Goal: Find contact information: Find contact information

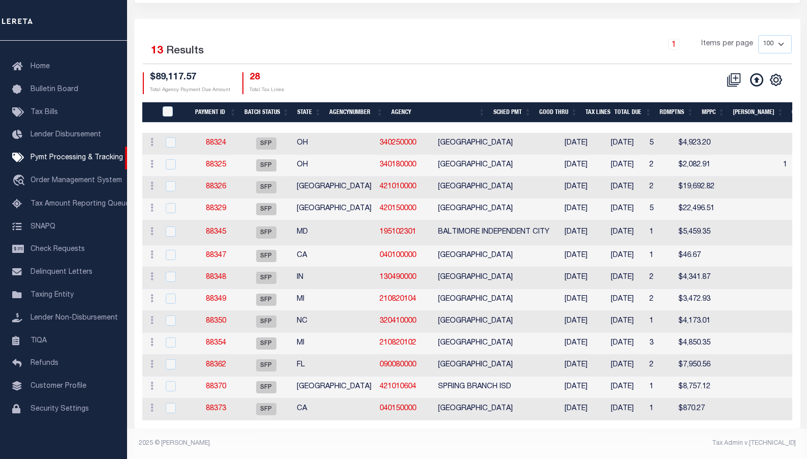
scroll to position [136, 0]
click at [424, 102] on th "Agency" at bounding box center [438, 112] width 102 height 21
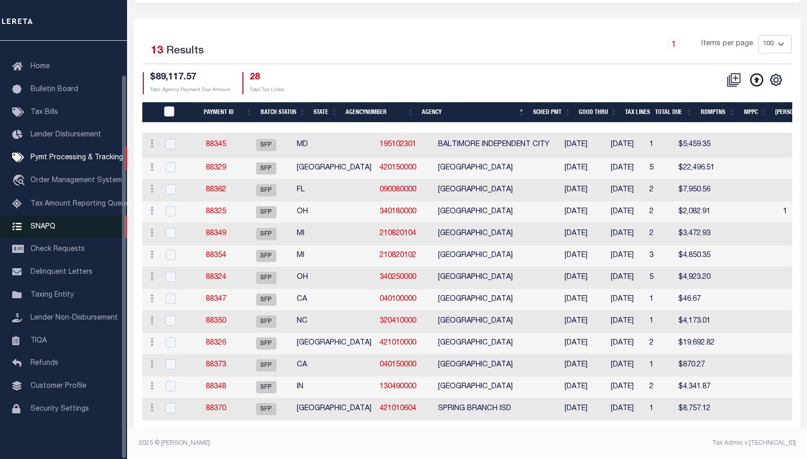
click at [47, 223] on span "SNAPQ" at bounding box center [43, 226] width 25 height 7
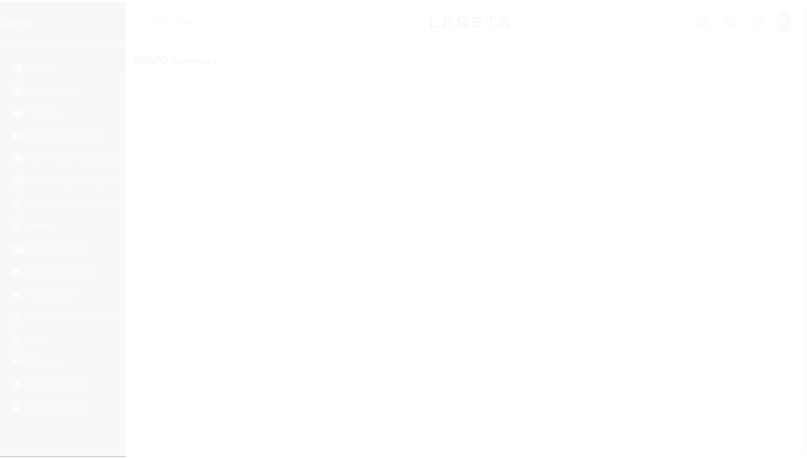
scroll to position [37, 0]
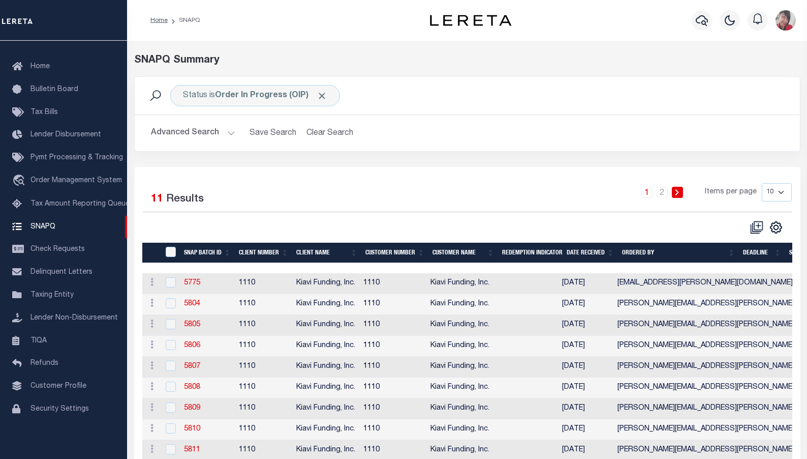
click at [785, 192] on select "10 25 50 100" at bounding box center [777, 192] width 30 height 18
select select "100"
click at [762, 183] on select "10 25 50 100" at bounding box center [777, 192] width 30 height 18
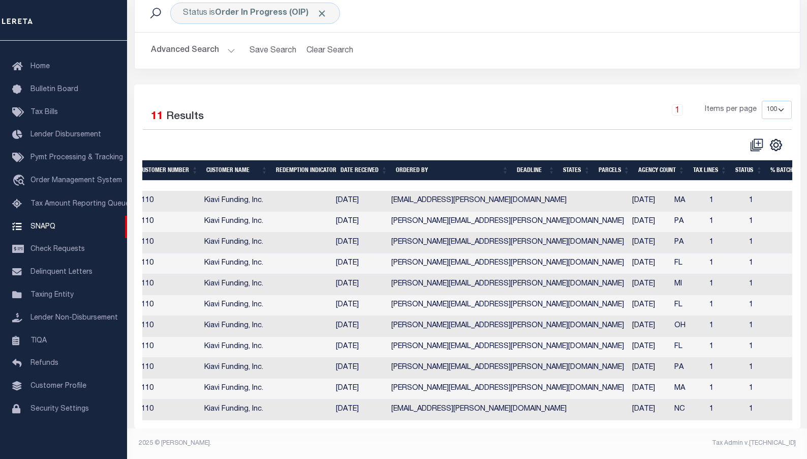
scroll to position [0, 111]
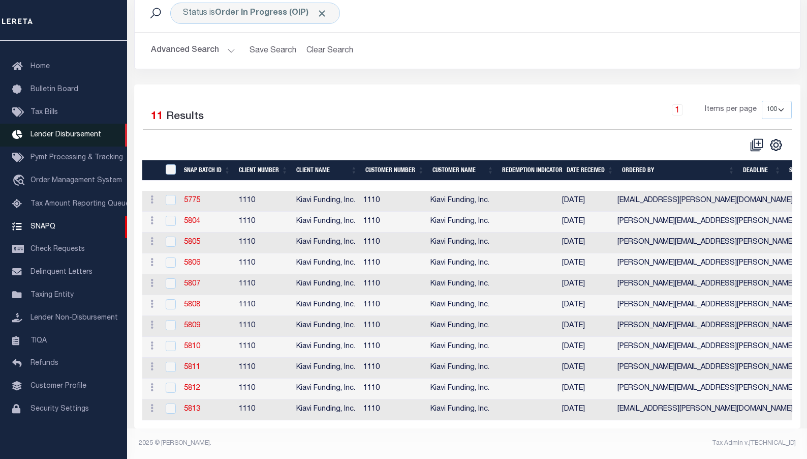
click at [60, 136] on link "Lender Disbursement" at bounding box center [63, 135] width 127 height 23
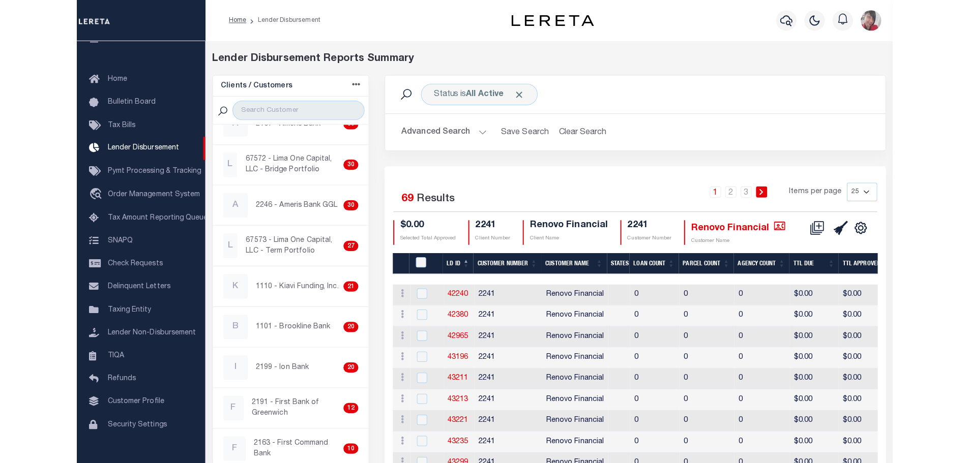
scroll to position [254, 0]
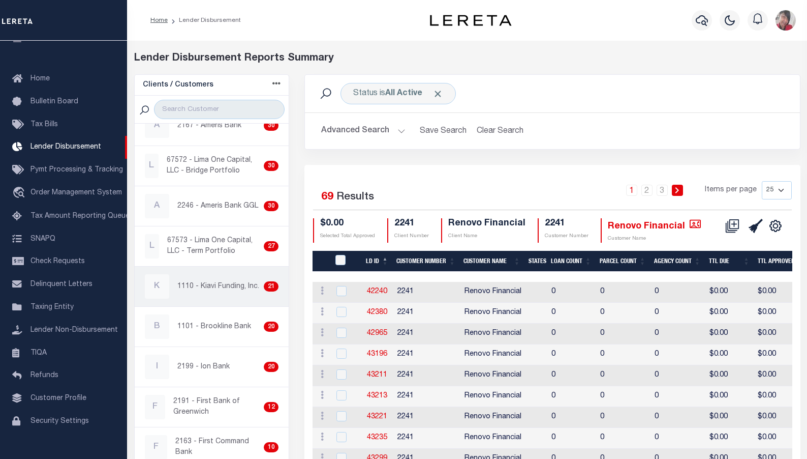
click at [226, 281] on p "1110 - Kiavi Funding, Inc." at bounding box center [218, 286] width 82 height 11
checkbox input "true"
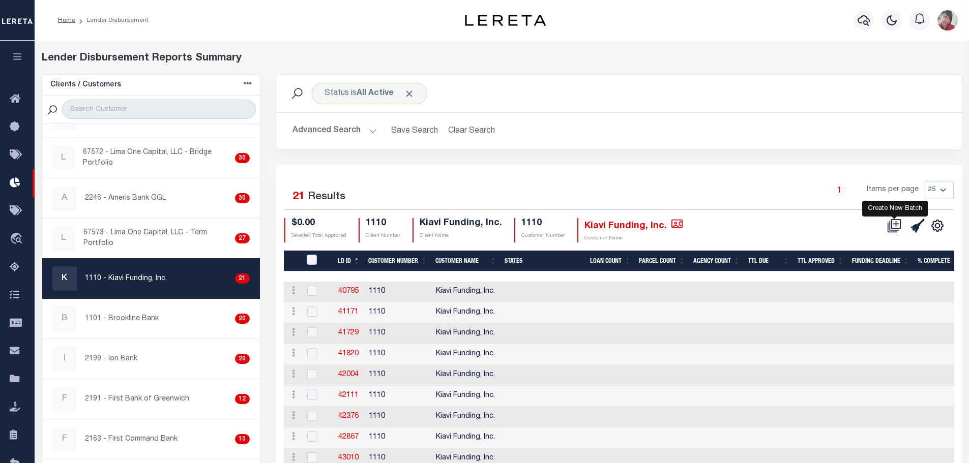
click at [807, 223] on icon at bounding box center [894, 226] width 14 height 14
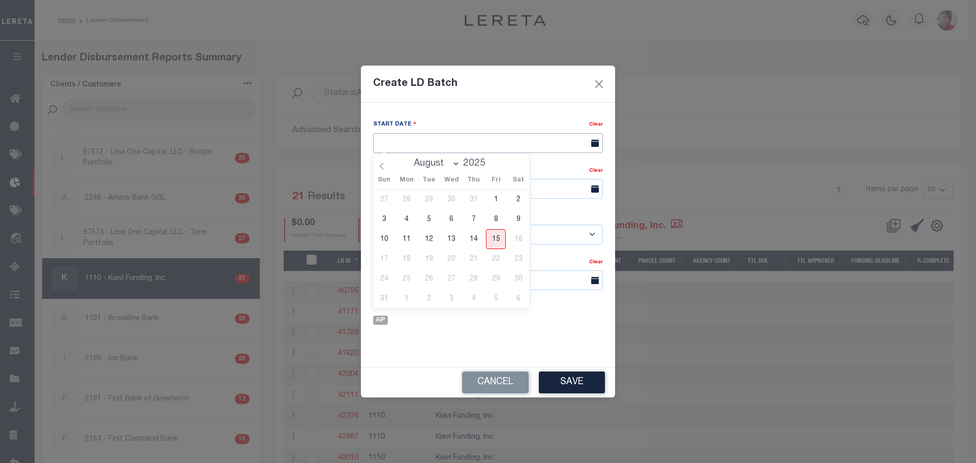
click at [466, 141] on input "text" at bounding box center [488, 143] width 230 height 20
click at [496, 237] on span "15" at bounding box center [496, 239] width 20 height 20
type input "[DATE]"
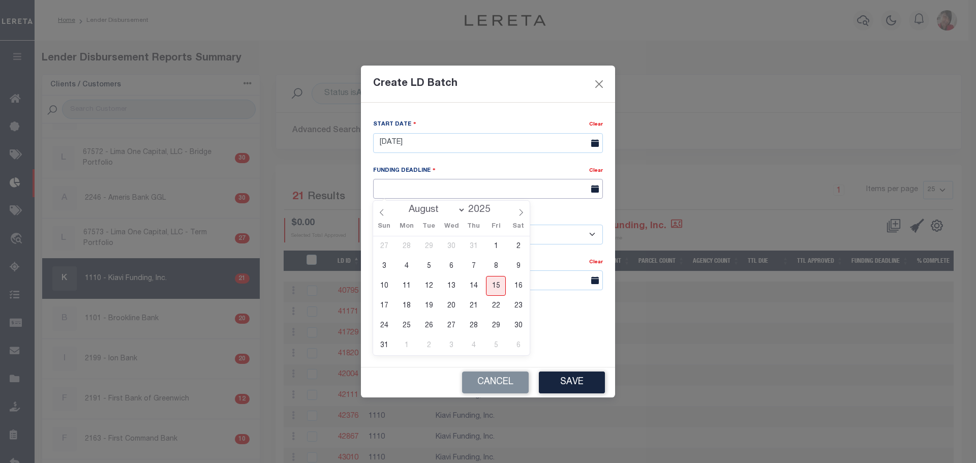
click at [469, 188] on input "text" at bounding box center [488, 189] width 230 height 20
click at [494, 306] on span "22" at bounding box center [496, 306] width 20 height 20
type input "08/22/25"
click at [446, 236] on select "- Select Customer - Accumatch - Refunds All In Credit Union Amarillo National B…" at bounding box center [488, 235] width 230 height 20
select select "1110"
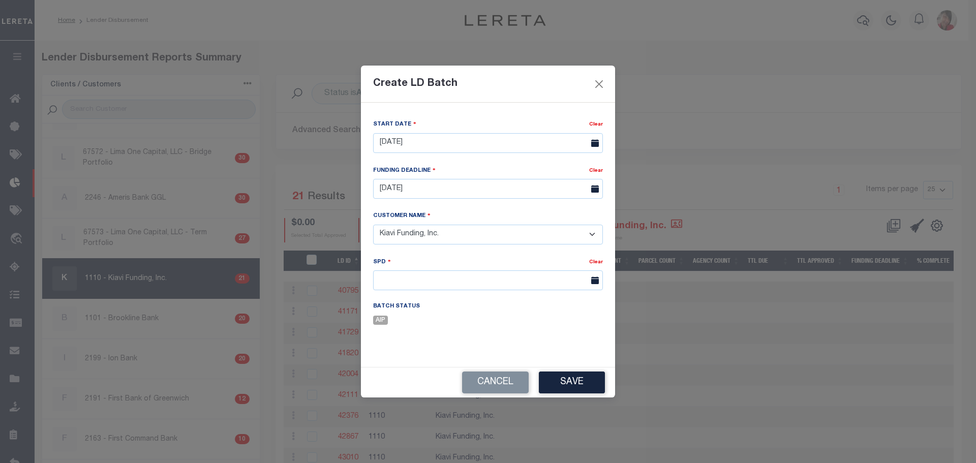
click at [373, 225] on select "- Select Customer - Accumatch - Refunds All In Credit Union Amarillo National B…" at bounding box center [488, 235] width 230 height 20
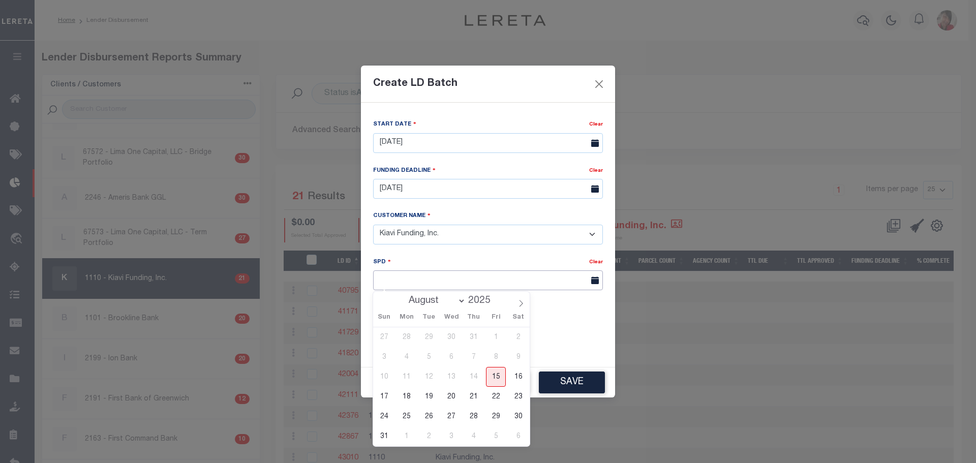
click at [454, 282] on input "text" at bounding box center [488, 280] width 230 height 20
click at [405, 419] on span "25" at bounding box center [407, 417] width 20 height 20
type input "08/25/2025"
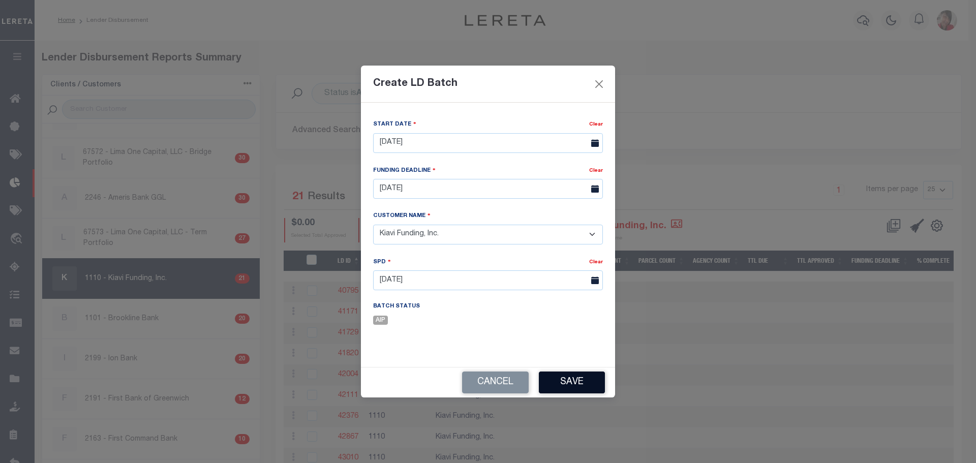
click at [568, 382] on button "Save" at bounding box center [572, 383] width 66 height 22
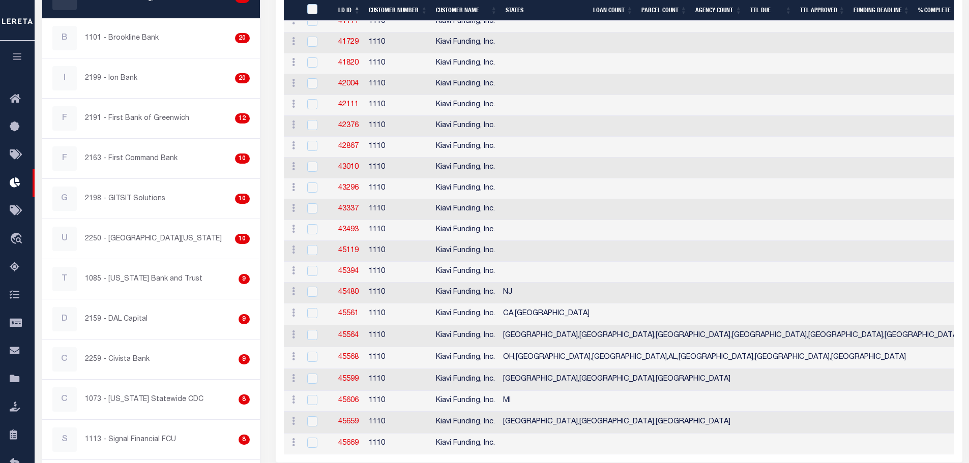
scroll to position [331, 0]
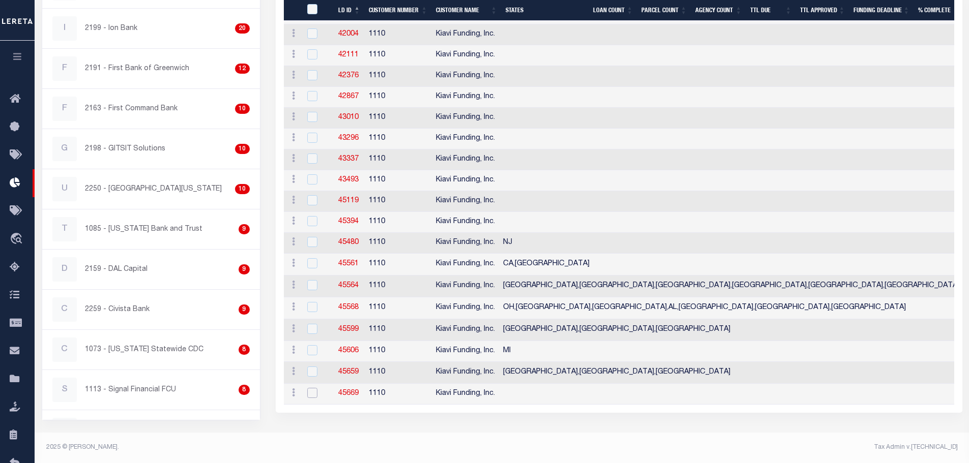
click at [314, 396] on input "checkbox" at bounding box center [312, 393] width 10 height 10
checkbox input "true"
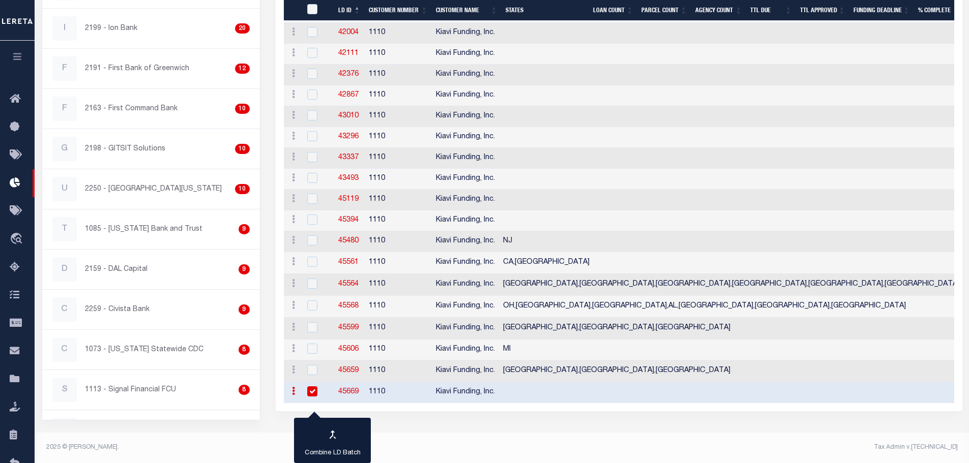
click at [575, 456] on footer "2025 © LERETA. Tax Admin v.1.0.0.1" at bounding box center [502, 448] width 934 height 31
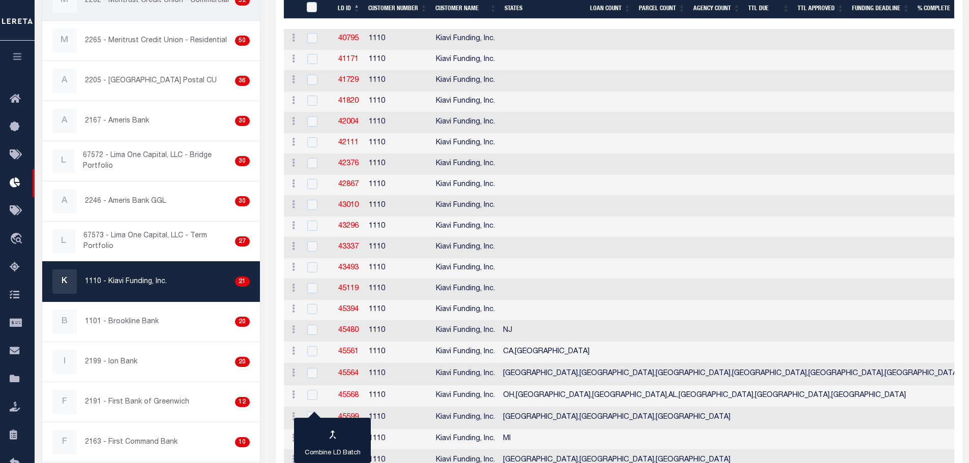
scroll to position [127, 0]
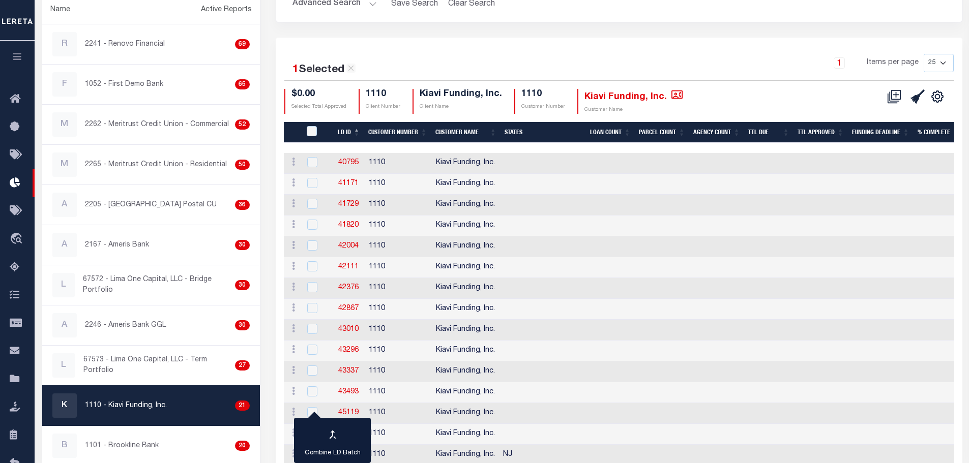
click at [16, 56] on icon "button" at bounding box center [18, 56] width 12 height 9
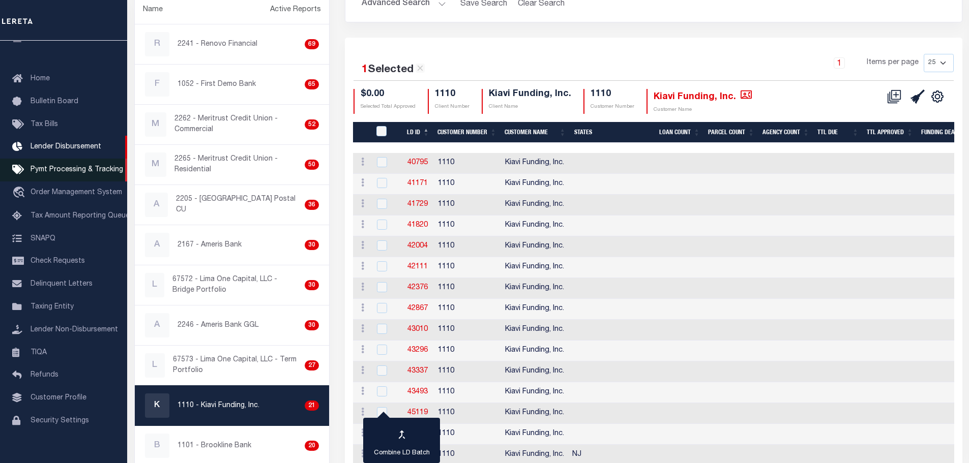
click at [64, 176] on link "Pymt Processing & Tracking" at bounding box center [63, 170] width 127 height 23
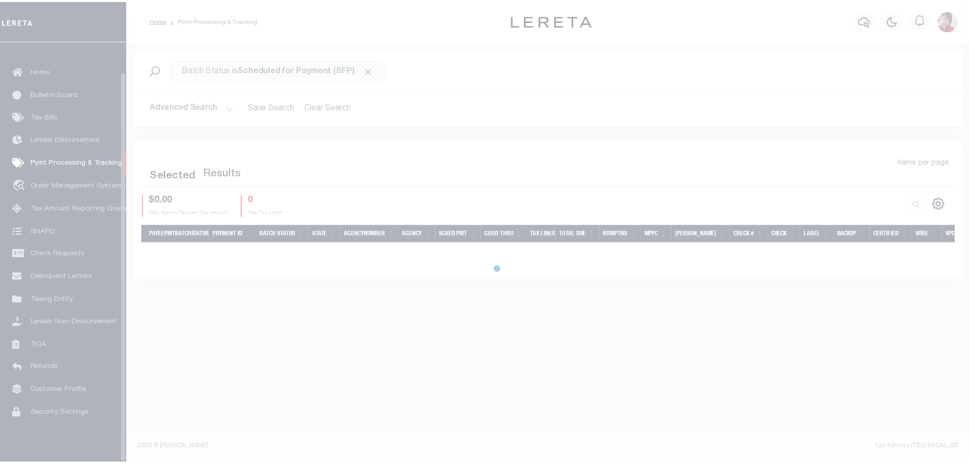
scroll to position [32, 0]
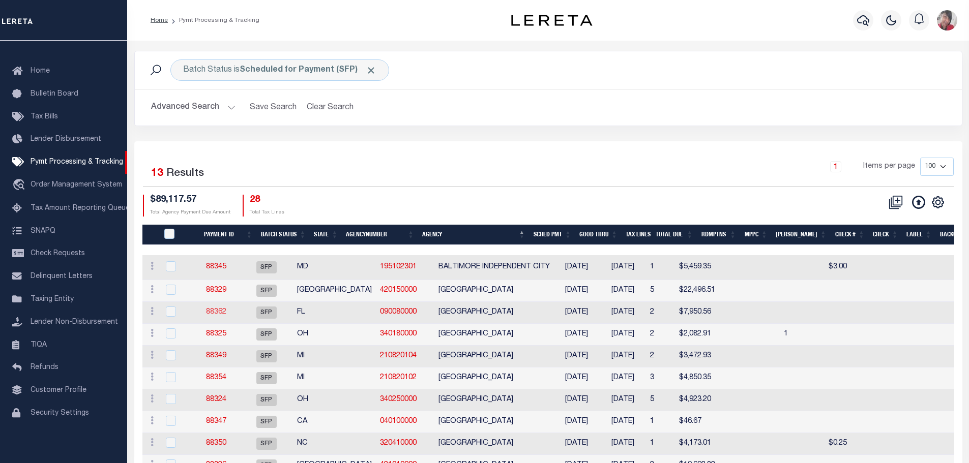
click at [226, 314] on link "88362" at bounding box center [216, 312] width 20 height 7
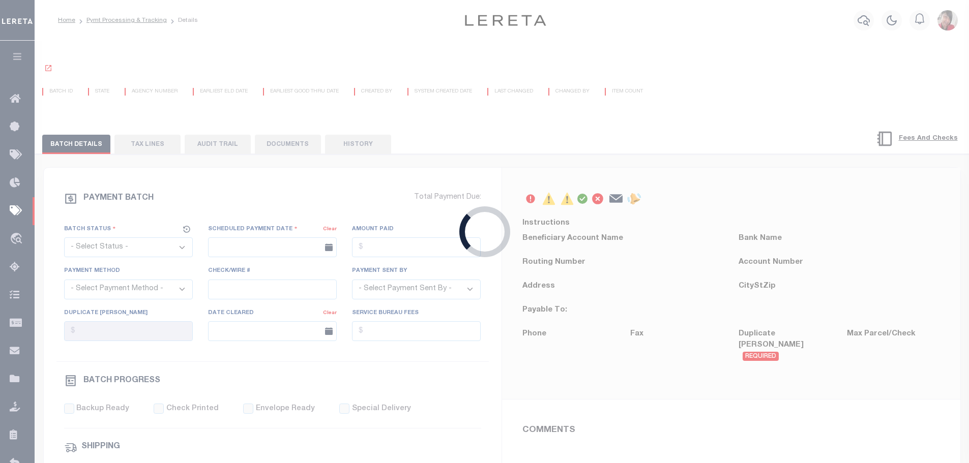
select select "SFP"
type input "11/20/2023"
type input "1"
radio input "true"
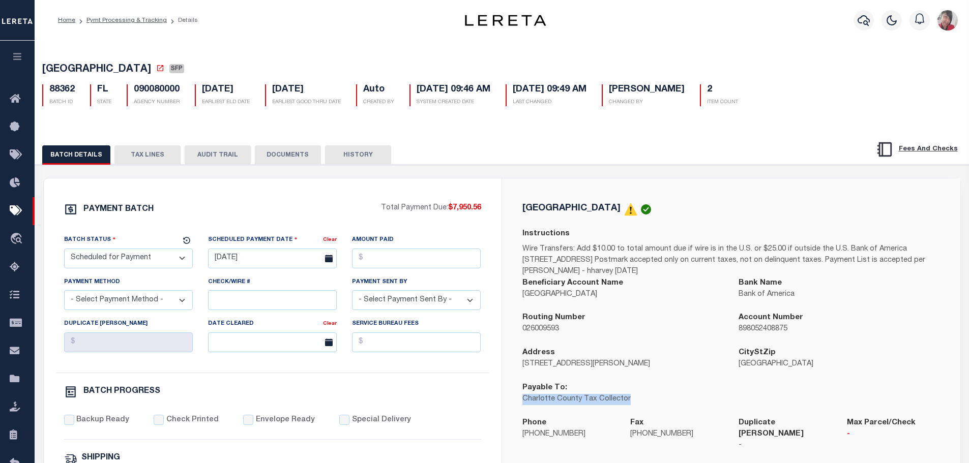
drag, startPoint x: 629, startPoint y: 402, endPoint x: 520, endPoint y: 406, distance: 109.9
click at [520, 406] on div "Payable To: Charlotte County Tax Collector" at bounding box center [623, 399] width 217 height 35
copy p "Charlotte County Tax Collector"
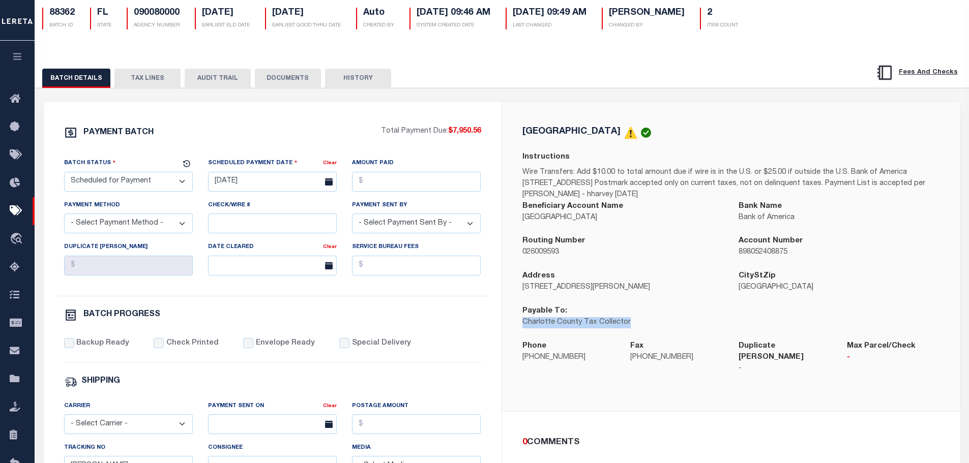
scroll to position [102, 0]
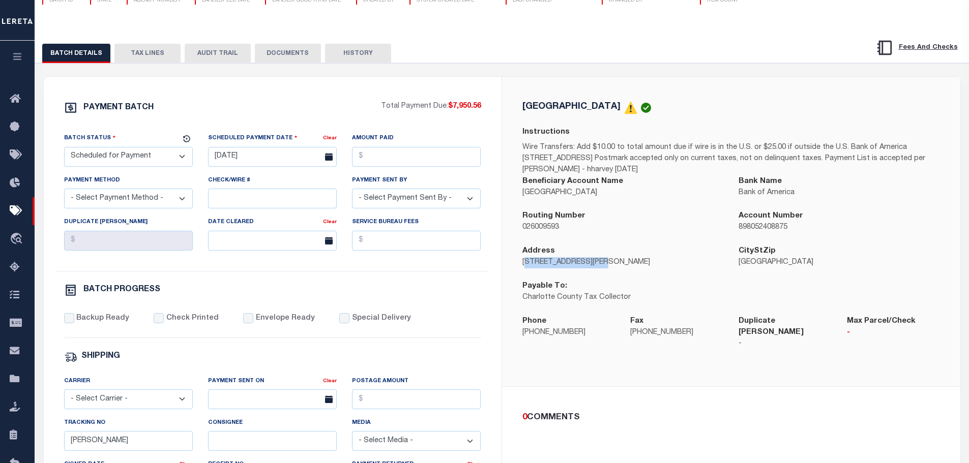
drag, startPoint x: 597, startPoint y: 271, endPoint x: 527, endPoint y: 268, distance: 70.7
click at [526, 268] on p "18500 Murdock Circle" at bounding box center [622, 262] width 201 height 11
click at [515, 266] on div "Address 18500 Murdock Circle" at bounding box center [623, 263] width 217 height 35
drag, startPoint x: 521, startPoint y: 267, endPoint x: 594, endPoint y: 262, distance: 72.8
click at [595, 263] on div "Address 18500 Murdock Circle" at bounding box center [623, 263] width 217 height 35
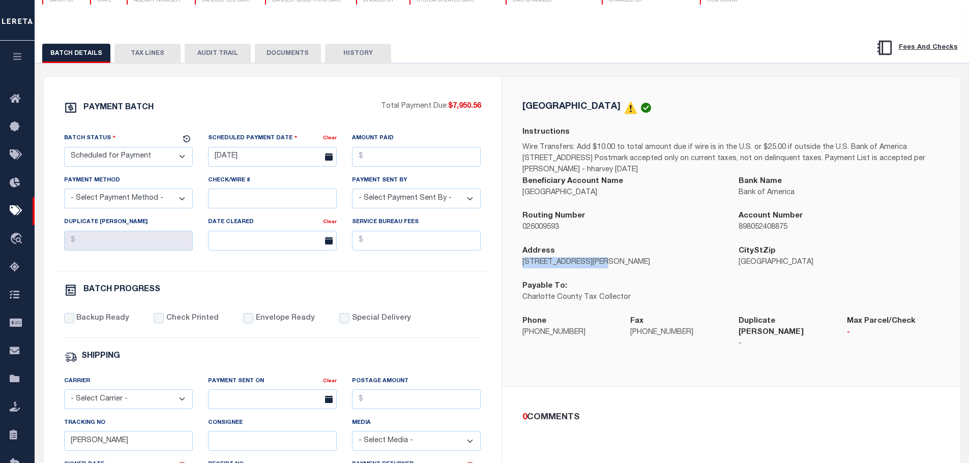
copy p "18500 Murdock Circle"
drag, startPoint x: 580, startPoint y: 339, endPoint x: 525, endPoint y: 335, distance: 55.6
click at [522, 335] on p "941-743-1557" at bounding box center [568, 332] width 93 height 11
copy p "941-743-1557"
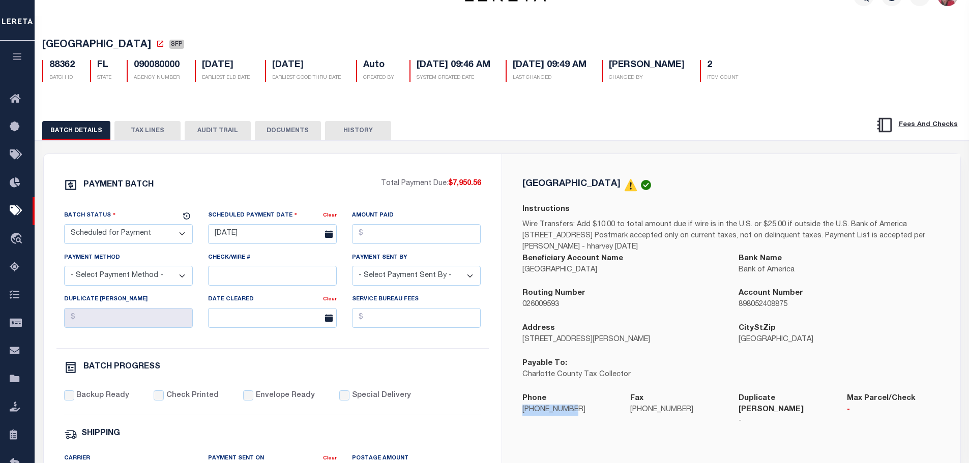
scroll to position [0, 0]
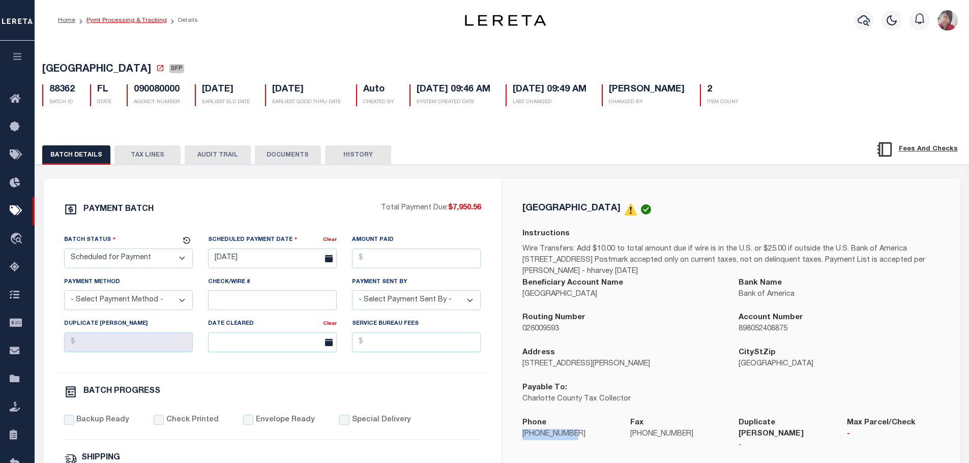
click at [126, 21] on link "Pymt Processing & Tracking" at bounding box center [126, 20] width 80 height 6
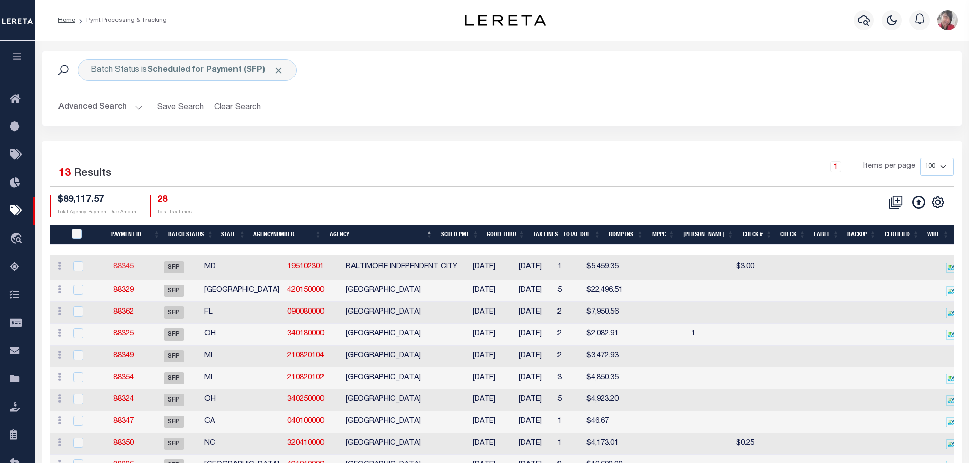
click at [133, 267] on link "88345" at bounding box center [123, 266] width 20 height 7
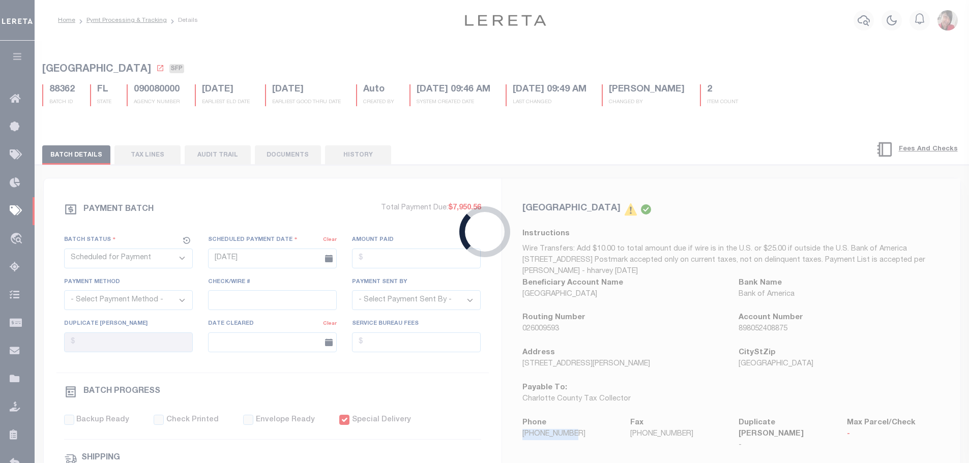
type input "07/22/2024"
type input "$5,459.35"
select select "Cole, Gloria"
checkbox input "true"
type input "N"
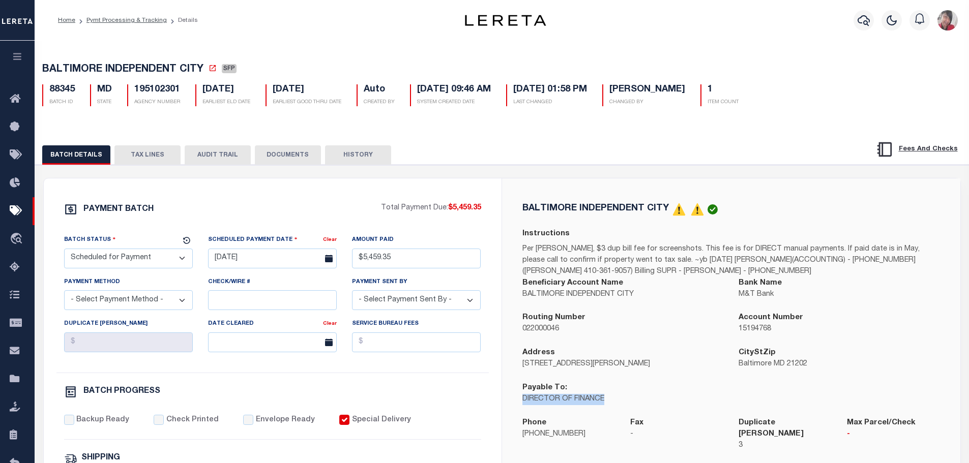
drag, startPoint x: 613, startPoint y: 403, endPoint x: 522, endPoint y: 403, distance: 91.0
click at [522, 403] on p "DIRECTOR OF FINANCE" at bounding box center [622, 399] width 201 height 11
copy p "DIRECTOR OF FINANCE"
drag, startPoint x: 602, startPoint y: 370, endPoint x: 521, endPoint y: 373, distance: 81.4
click at [513, 373] on div "BALTIMORE INDEPENDENT CITY Instructions Per Ms. Abram, $3 dup bill fee for scre…" at bounding box center [731, 333] width 458 height 310
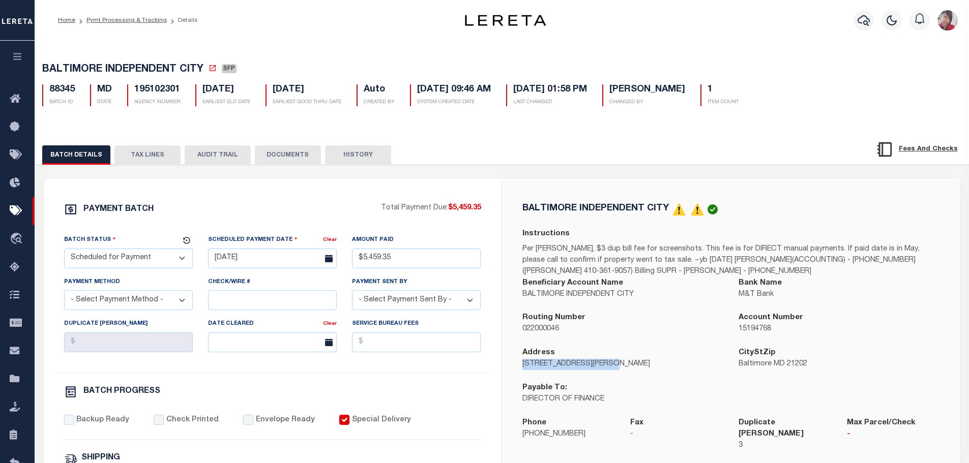
copy p "200 N. Holliday Street"
drag, startPoint x: 575, startPoint y: 437, endPoint x: 518, endPoint y: 446, distance: 57.3
click at [518, 446] on div "Phone 410-396-3000" at bounding box center [569, 440] width 108 height 46
copy p "410-396-3000"
